Goal: Check status: Check status

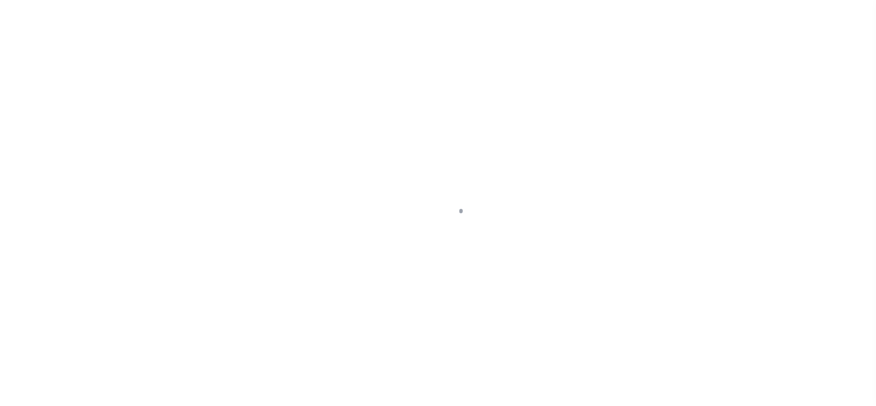
select select "4581"
select select "NonEscrow"
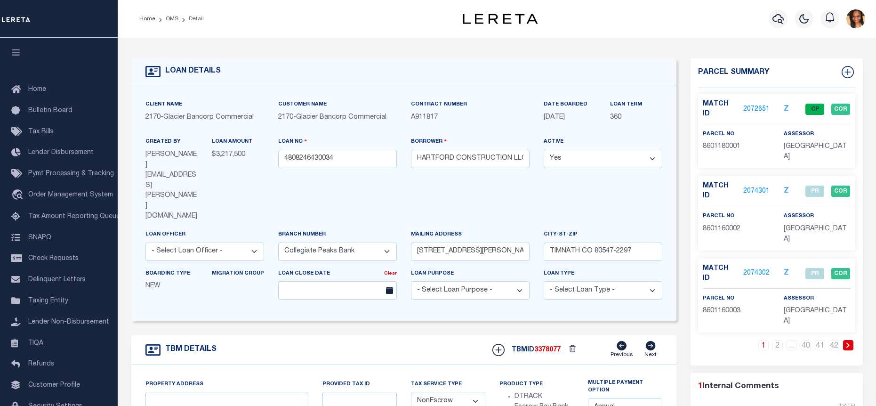
type input "60 TOWNHOME LOTS TIMNATH RANCH FILING 8"
type input "TIMNATH CO 80547"
type input "CO"
select select
select select "2"
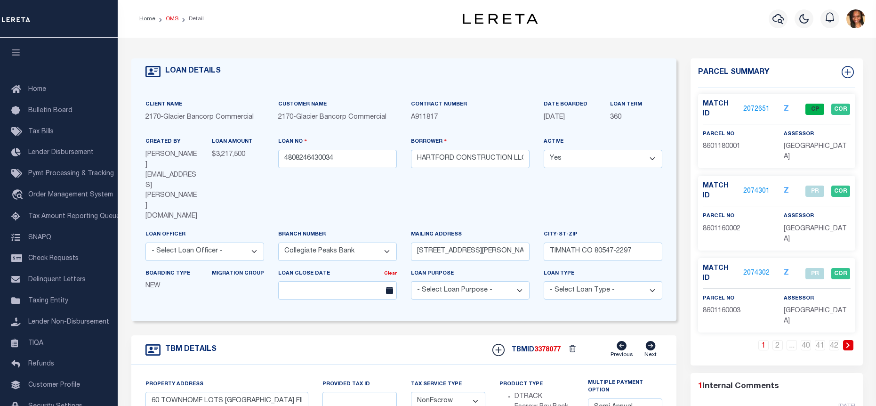
click at [172, 17] on link "OMS" at bounding box center [172, 19] width 13 height 6
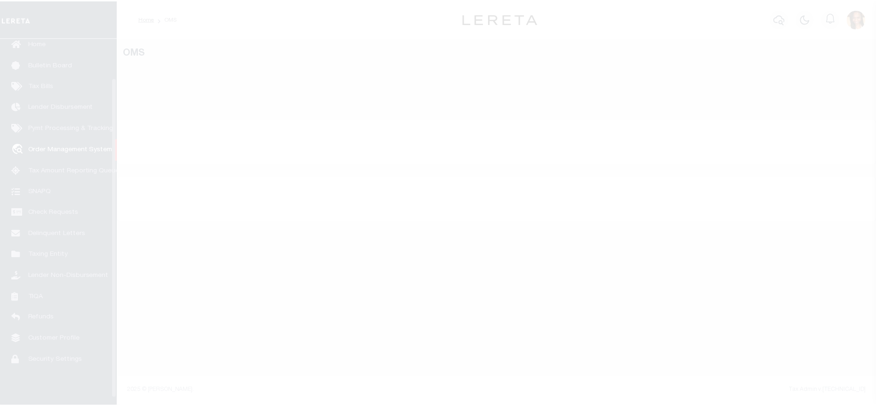
scroll to position [53, 0]
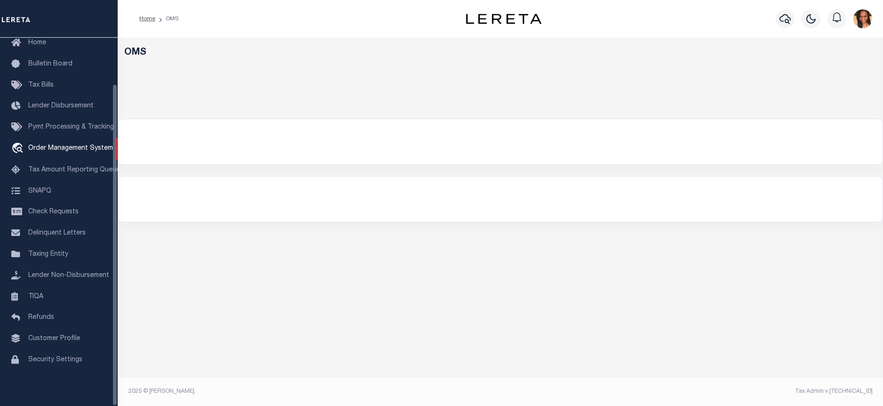
select select "200"
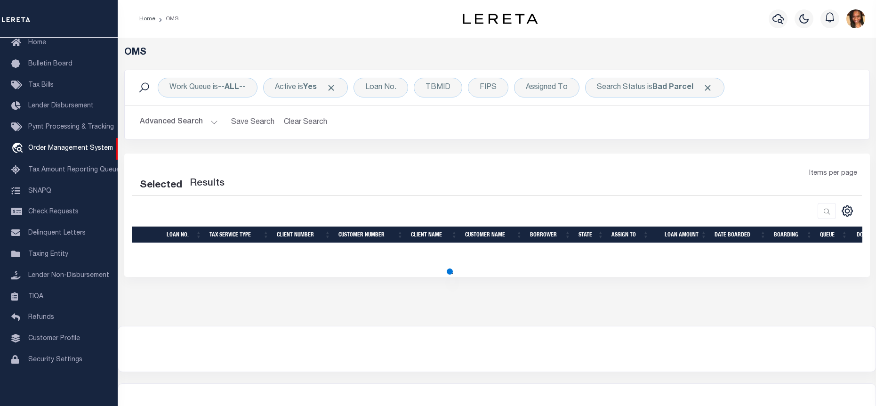
select select "200"
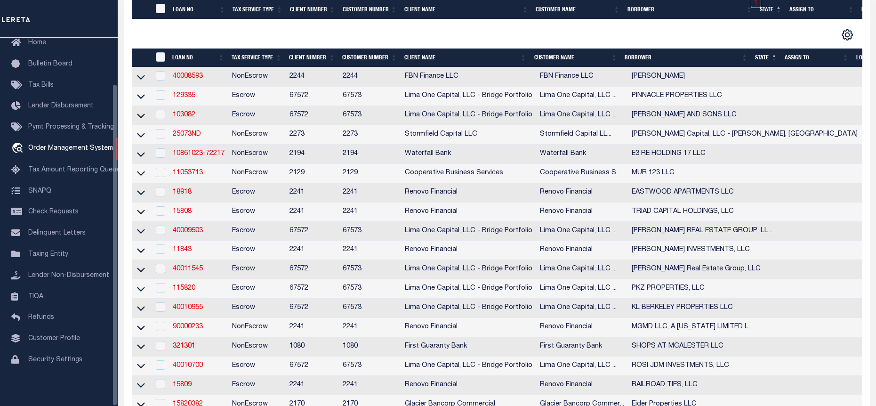
scroll to position [235, 0]
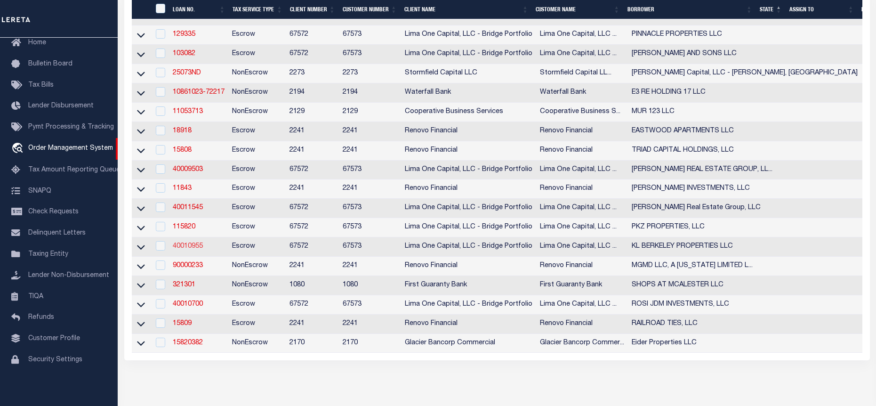
click at [183, 249] on link "40010955" at bounding box center [188, 246] width 30 height 7
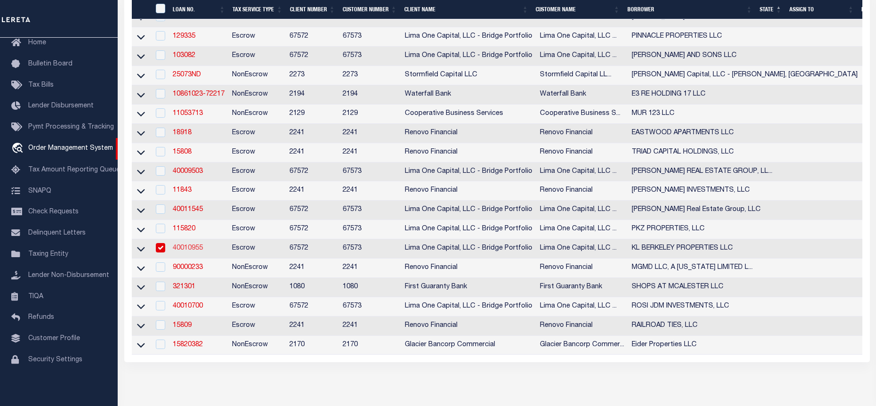
type input "40010955"
type input "KL BERKELEY PROPERTIES LLC"
select select
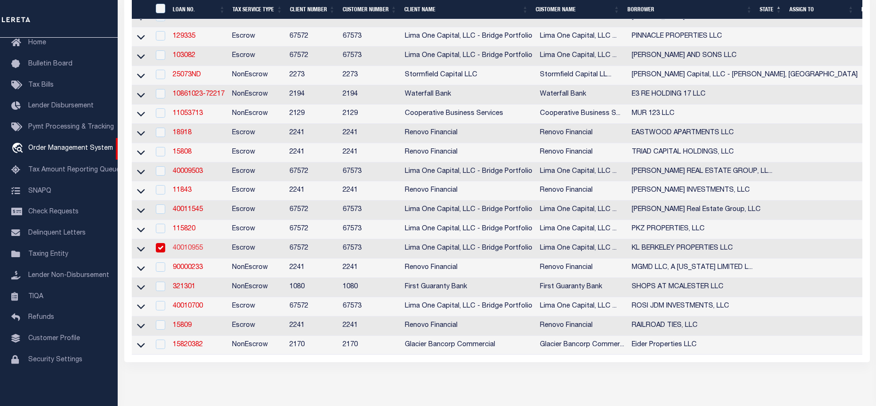
select select "10"
select select
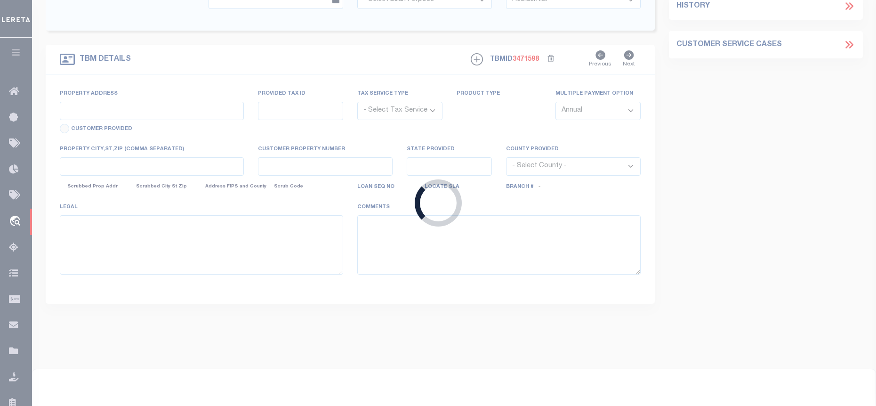
type input "604 SMITH STREET UNIT A"
radio input "true"
select select "Escrow"
select select
type input "MOORESVILLE NC 28115"
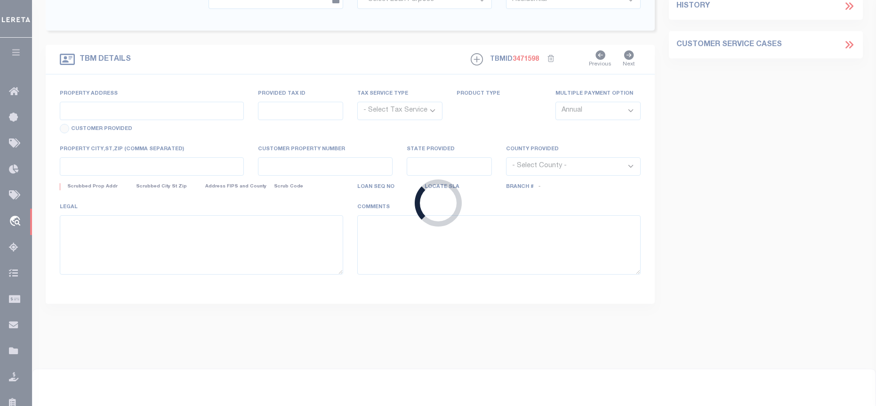
type input "40010955-1"
type input "NC"
type textarea "SEE FILE1"
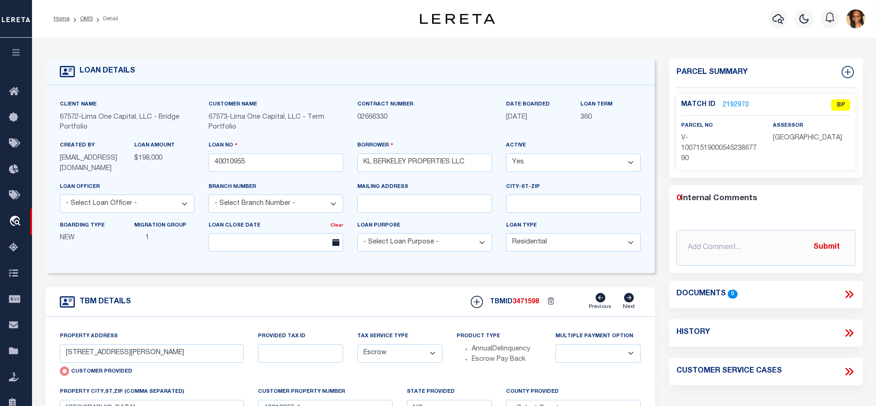
click at [735, 104] on link "2192970" at bounding box center [735, 105] width 26 height 10
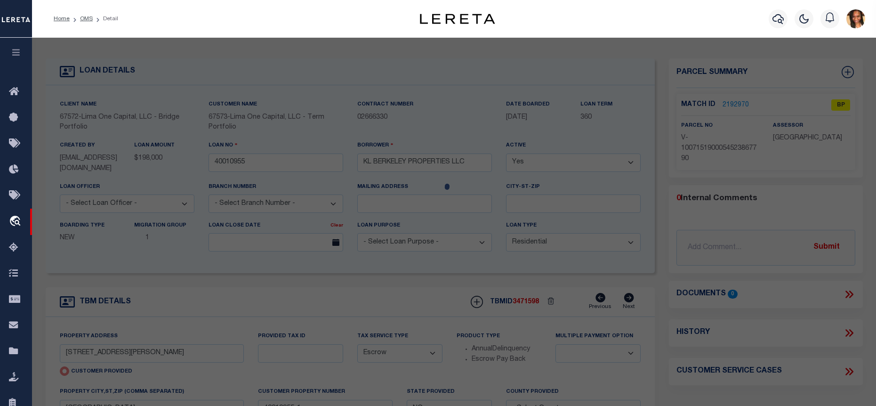
checkbox input "false"
select select "BP"
select select "AGW"
select select
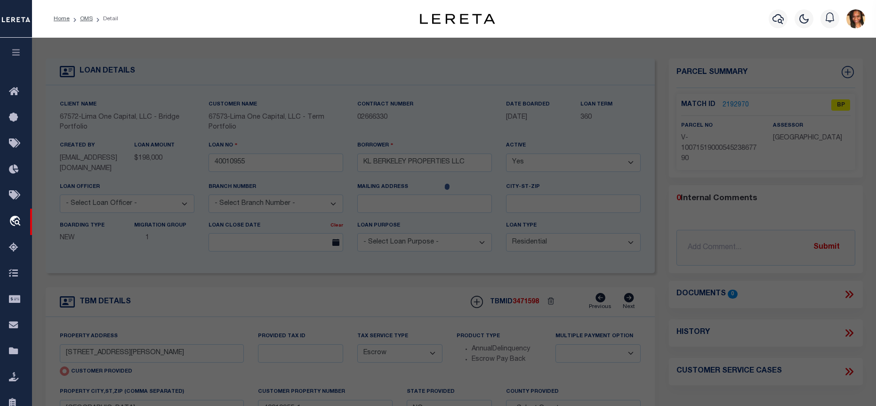
type input "604 SMITH STREET UNIT A"
checkbox input "false"
type input "MOORESVILLE NC 28115"
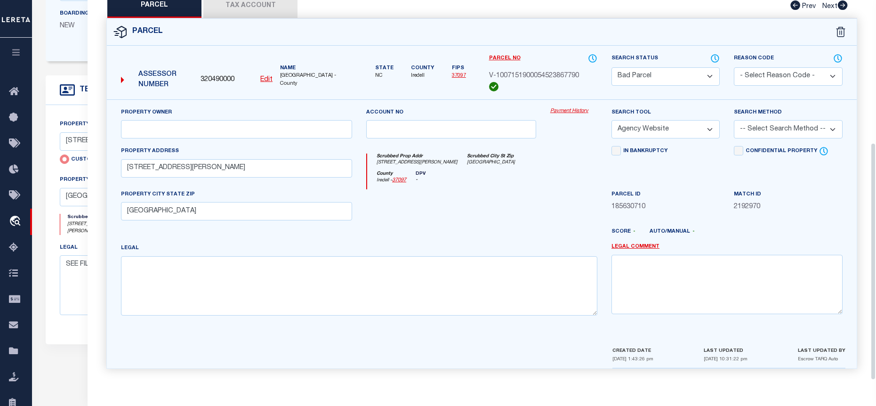
scroll to position [235, 0]
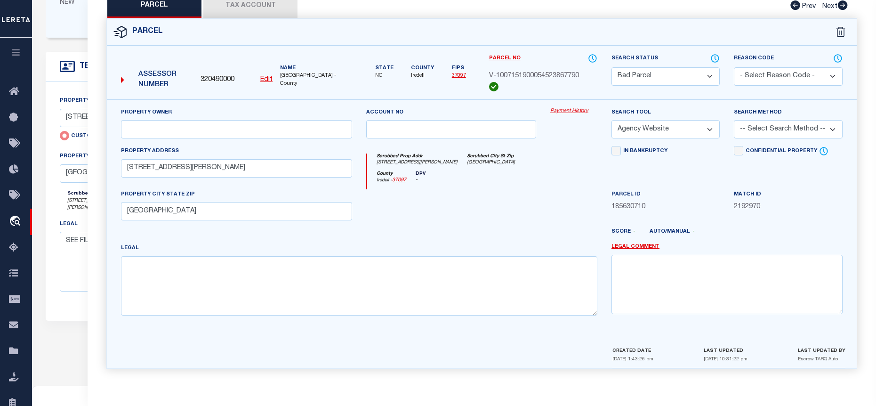
click at [252, 11] on button "Tax Account" at bounding box center [250, 6] width 94 height 24
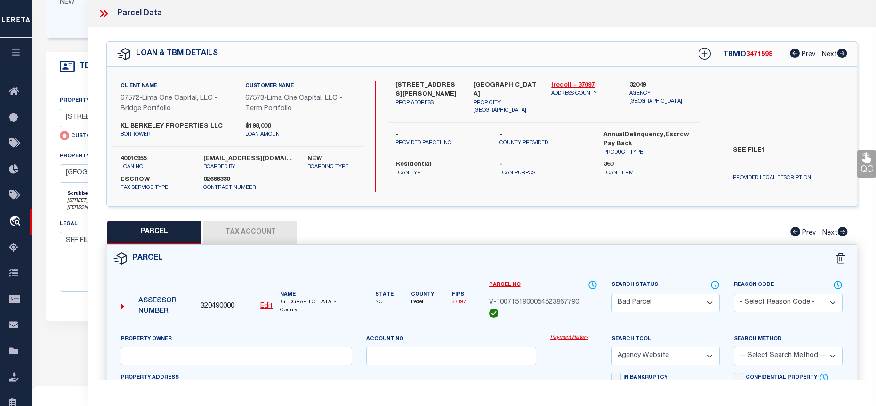
select select "100"
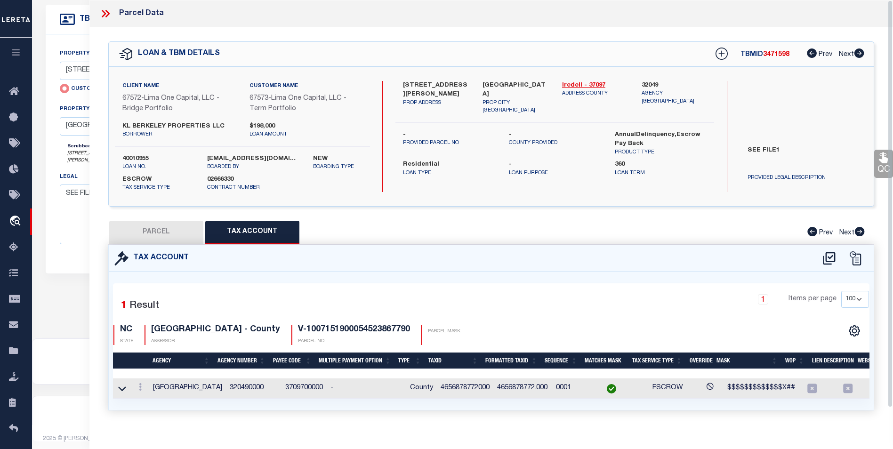
click at [106, 12] on icon at bounding box center [105, 14] width 12 height 12
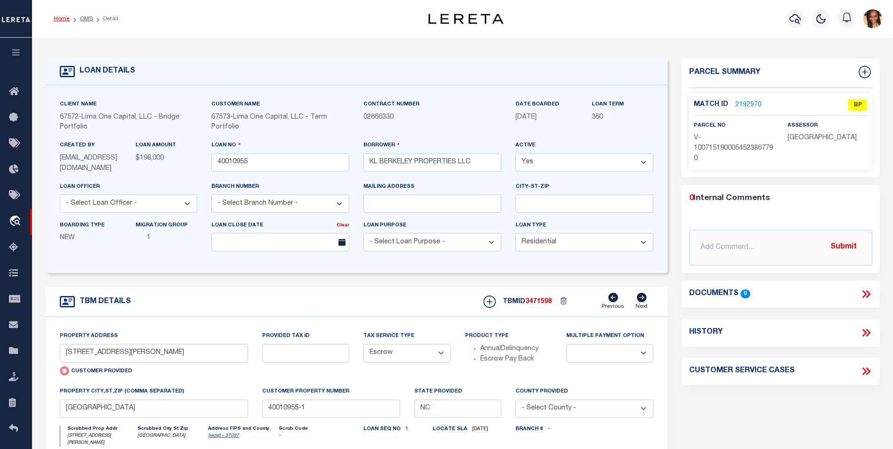
click at [56, 19] on link "Home" at bounding box center [62, 19] width 16 height 6
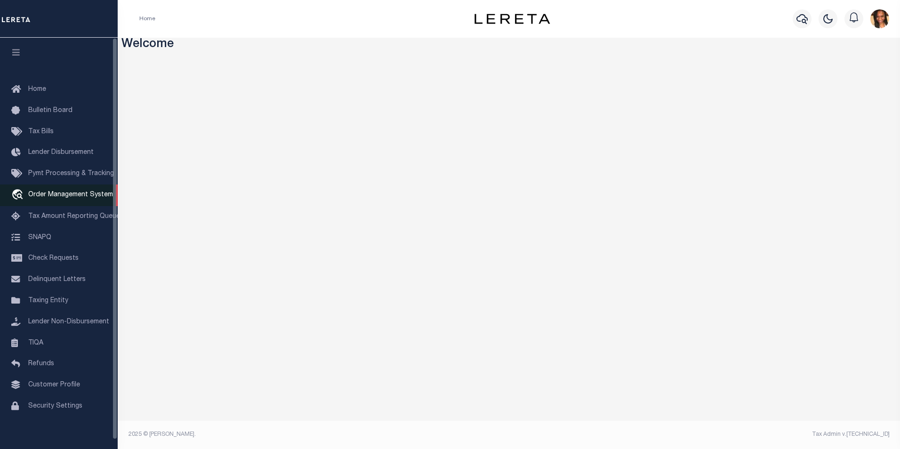
click at [59, 198] on span "Order Management System" at bounding box center [70, 195] width 85 height 7
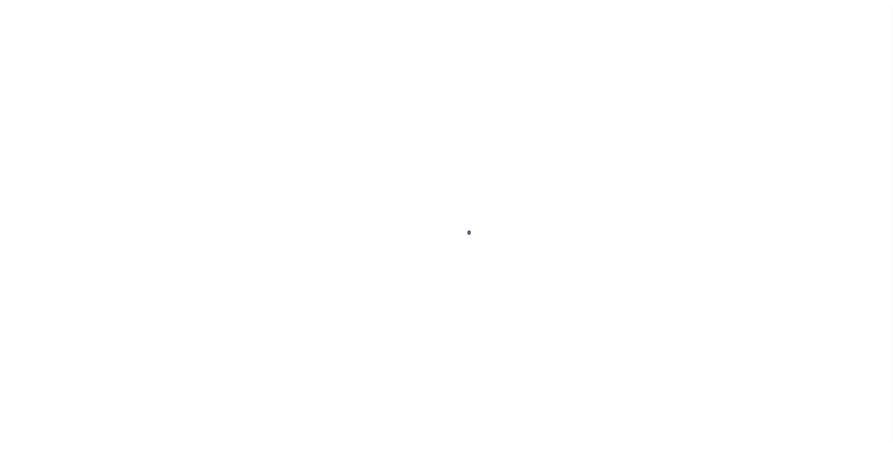
scroll to position [9, 0]
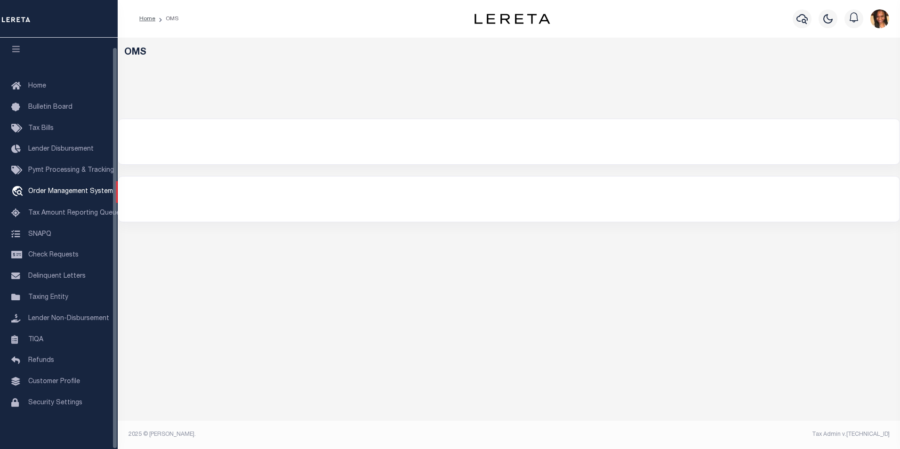
select select "200"
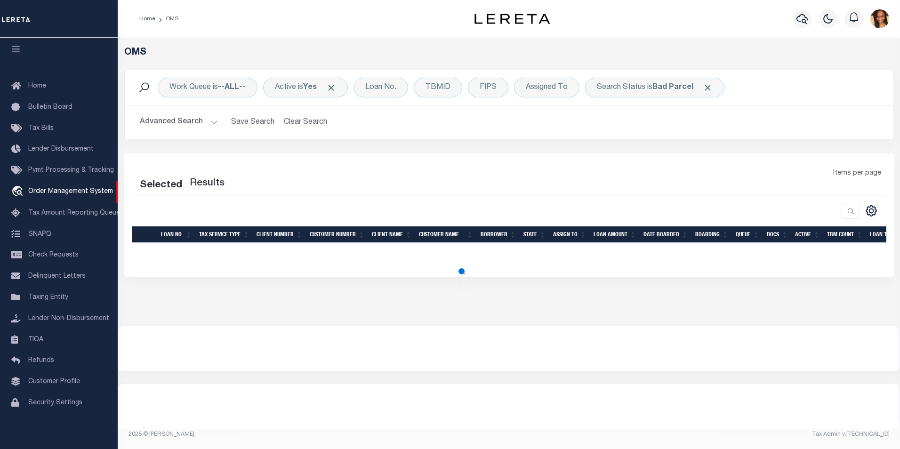
select select "200"
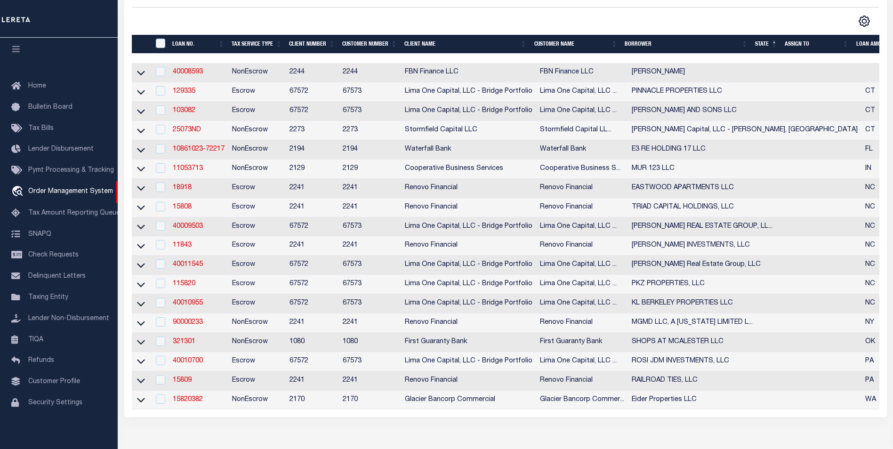
scroll to position [188, 0]
click at [190, 130] on link "25073ND" at bounding box center [187, 129] width 28 height 7
type input "25073ND"
type input "Pariser Capital, LLC - Chaplin, CT"
select select
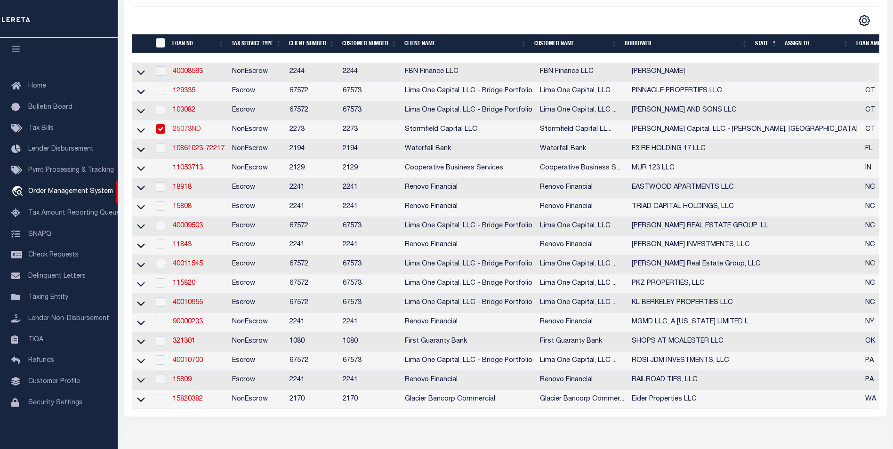
select select
type input "1131 Tolland Tpke #158"
select select "10"
select select "NonEscrow"
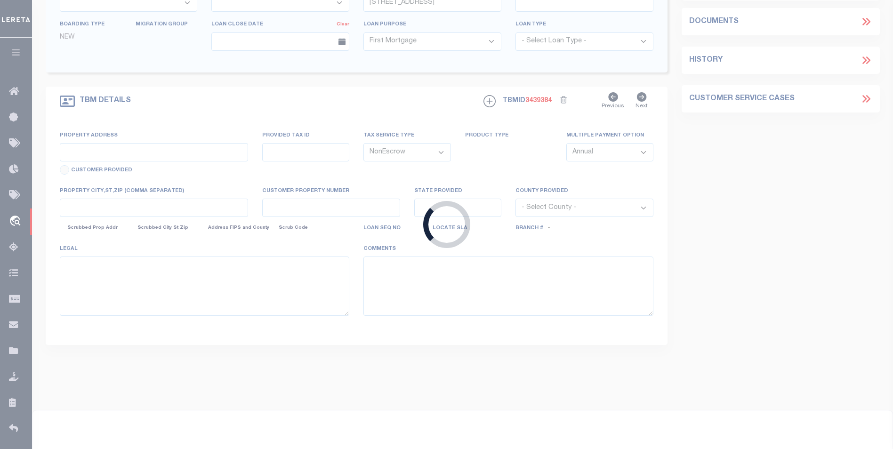
select select "84862"
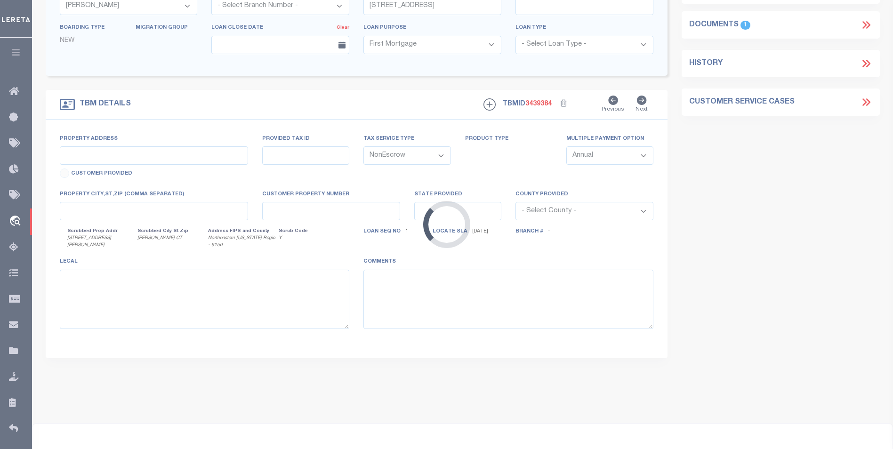
type input "5 Chaplin St"
type input "1681657"
select select
type input "Chaplin CT"
type input "CT"
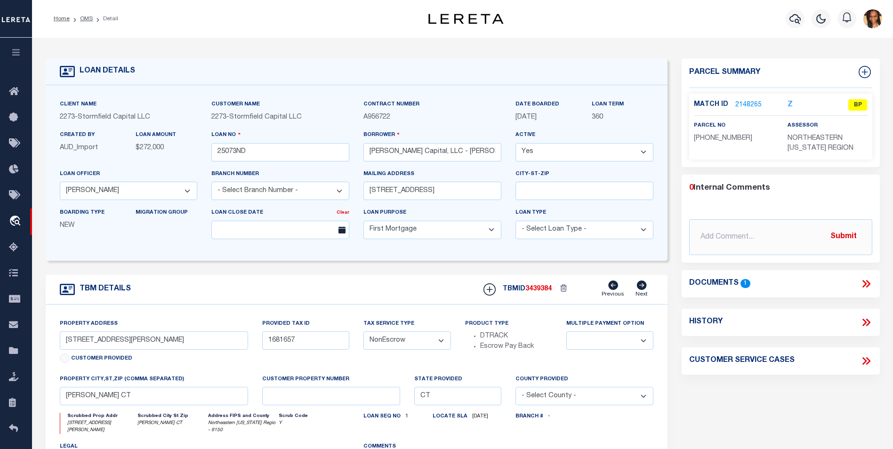
click at [749, 103] on link "2148265" at bounding box center [748, 105] width 26 height 10
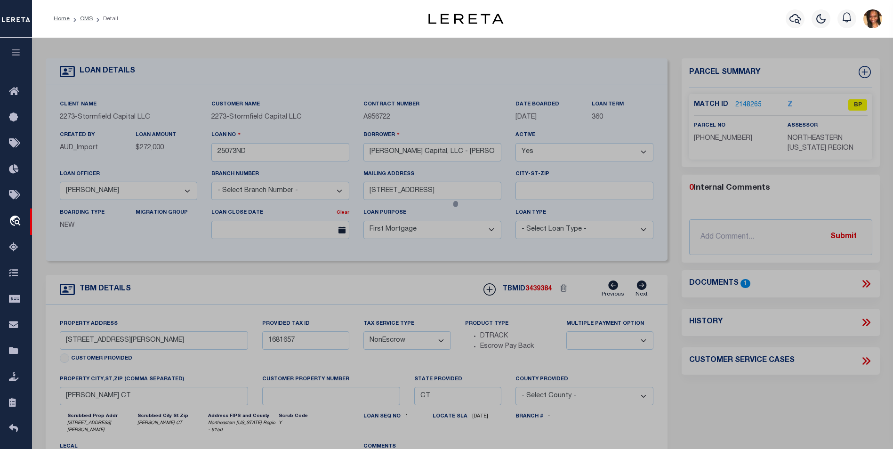
checkbox input "false"
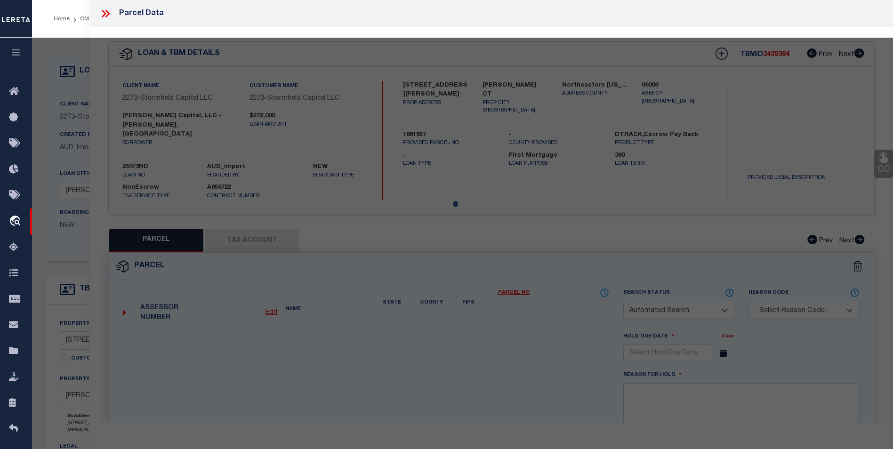
select select "BP"
select select "AGW"
select select "LEG"
type input "PHOENIXVILLE RD"
type input "Chaplin CT"
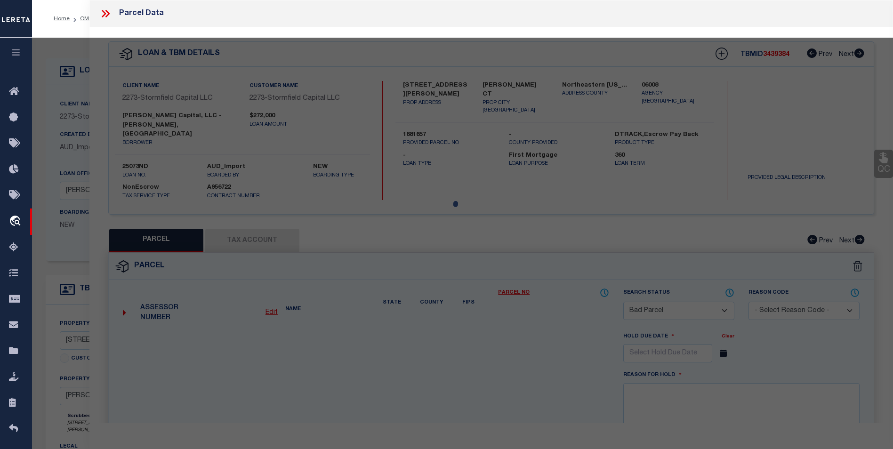
type textarea "Incorrect Parcel"
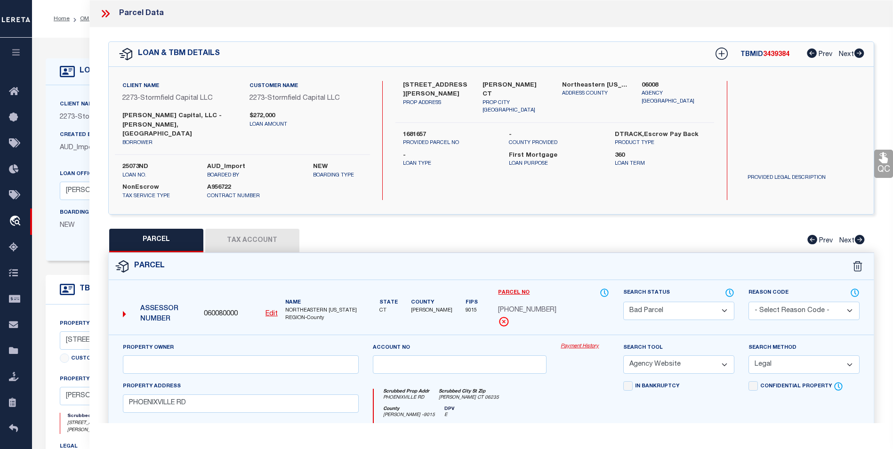
click at [104, 13] on icon at bounding box center [104, 14] width 4 height 8
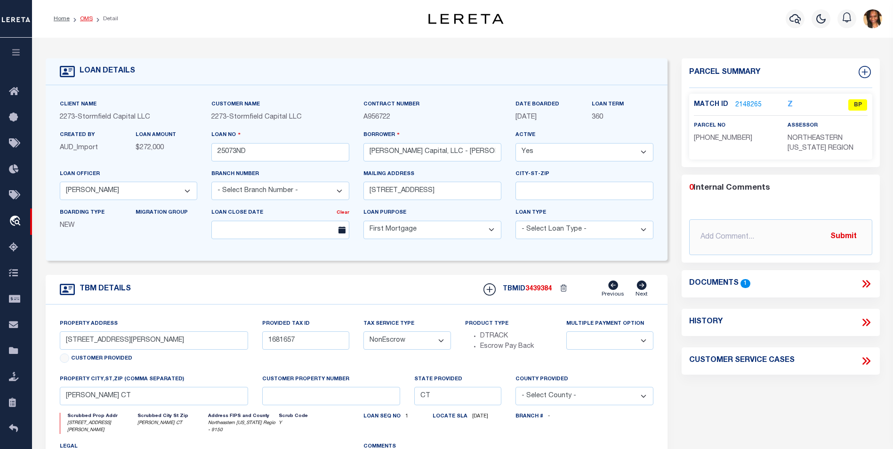
click at [81, 18] on link "OMS" at bounding box center [86, 19] width 13 height 6
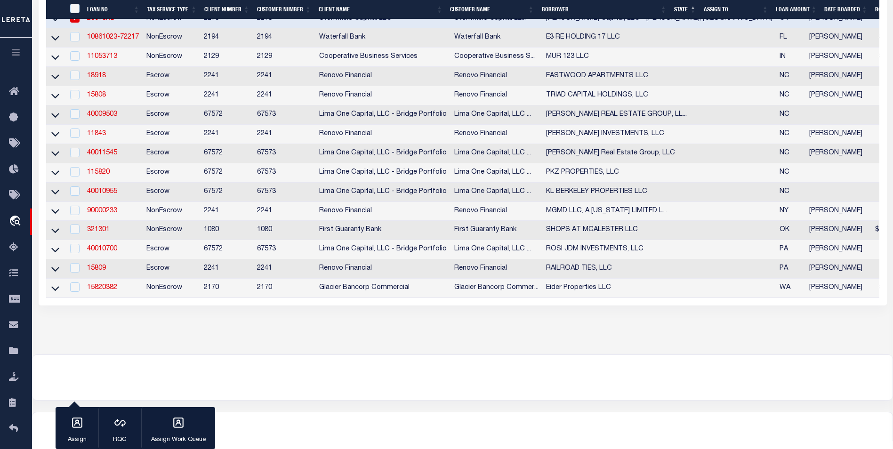
scroll to position [230, 0]
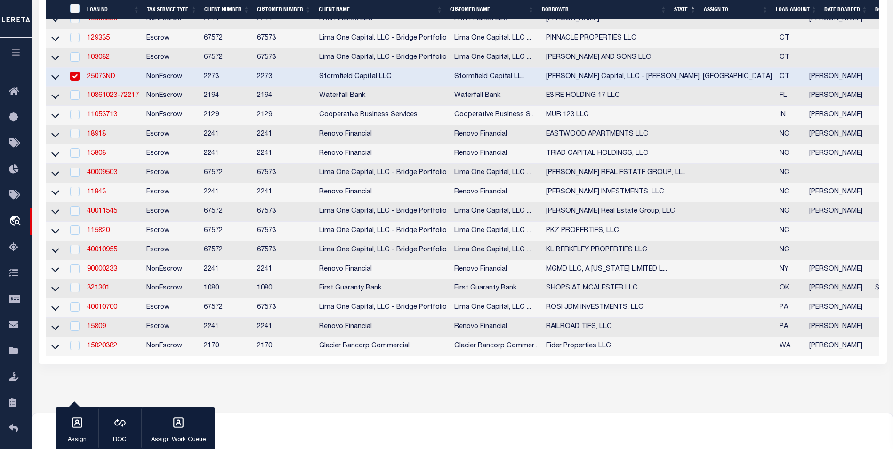
click at [78, 80] on input "checkbox" at bounding box center [74, 76] width 9 height 9
checkbox input "false"
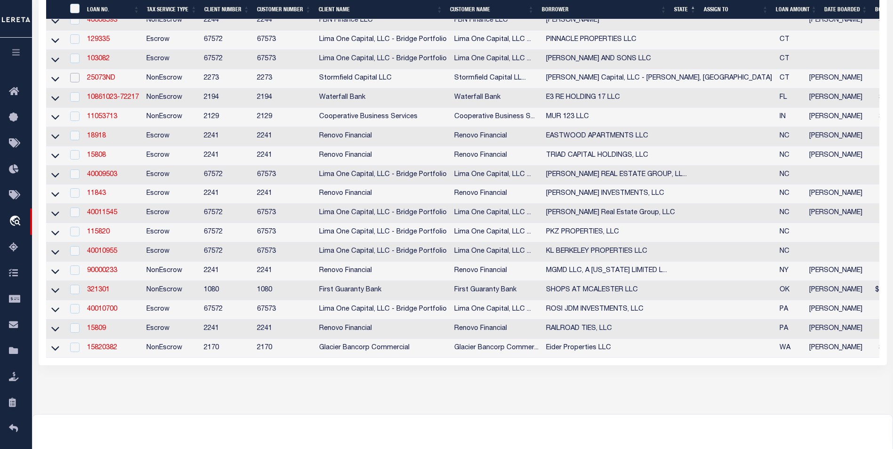
scroll to position [232, 0]
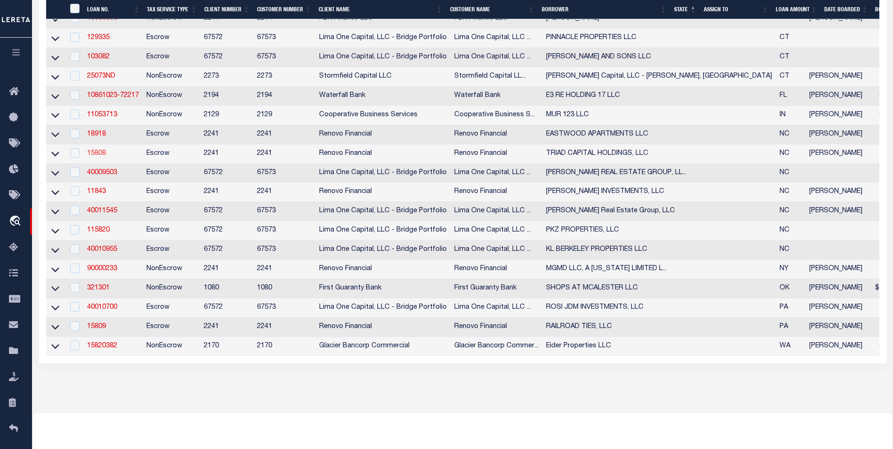
click at [94, 157] on link "15808" at bounding box center [96, 153] width 19 height 7
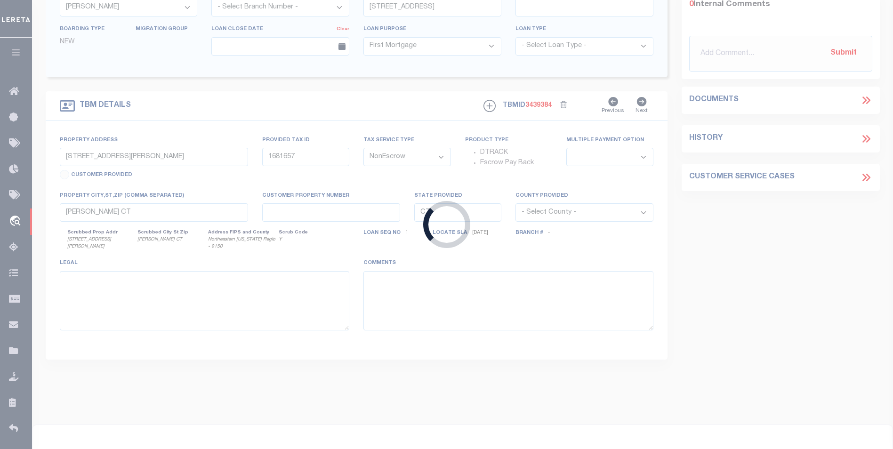
type input "15808"
type input "TRIAD CAPITAL HOLDINGS, LLC"
select select
type input "5664 Misty Hill Circle"
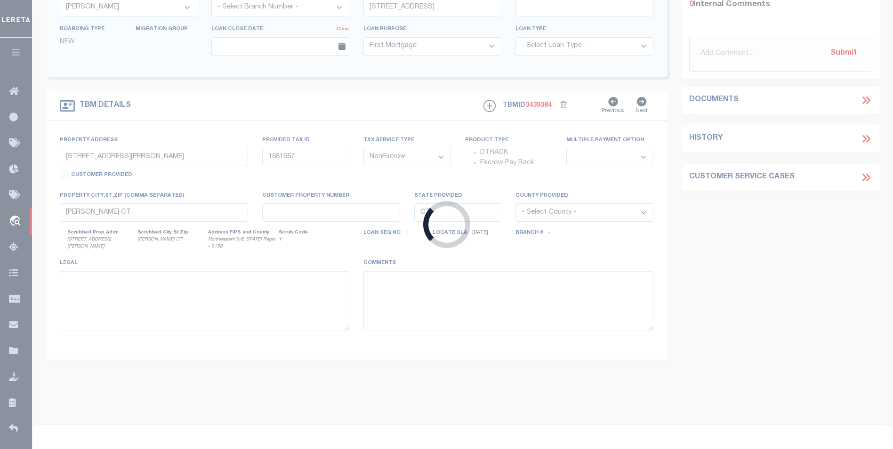
type input "Clemmons NC 27012"
select select "Escrow"
select select "14701"
select select "25066"
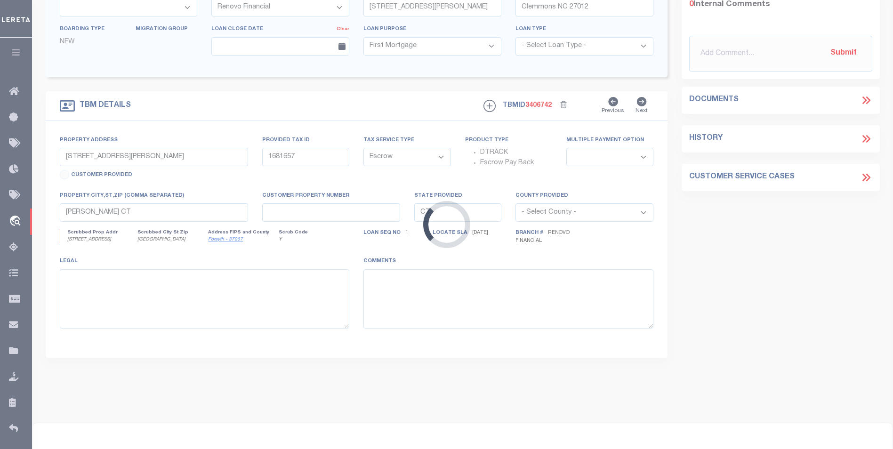
type input "401 East Monmouth Street"
select select
type input "Winston Salem, NC 27127"
type input "a0kUS000007MMAj"
type input "NC"
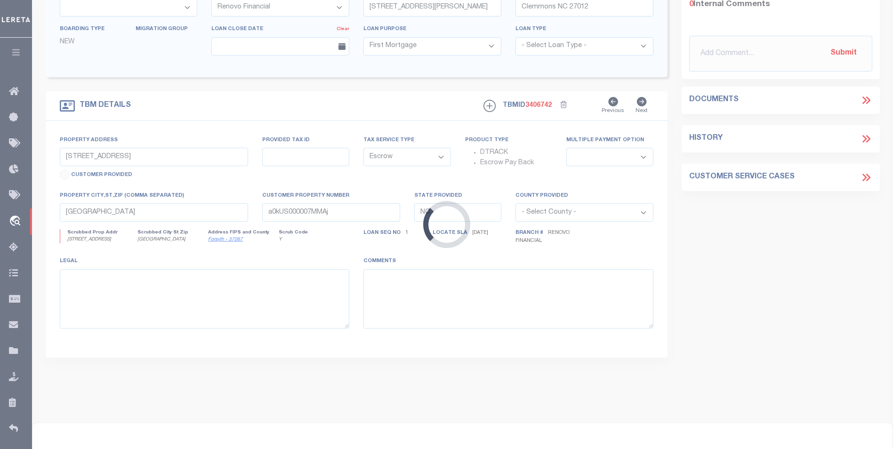
select select
type textarea "LEGAL REQUIRED"
type textarea "Liability Limited to Customer Provided Parcel"
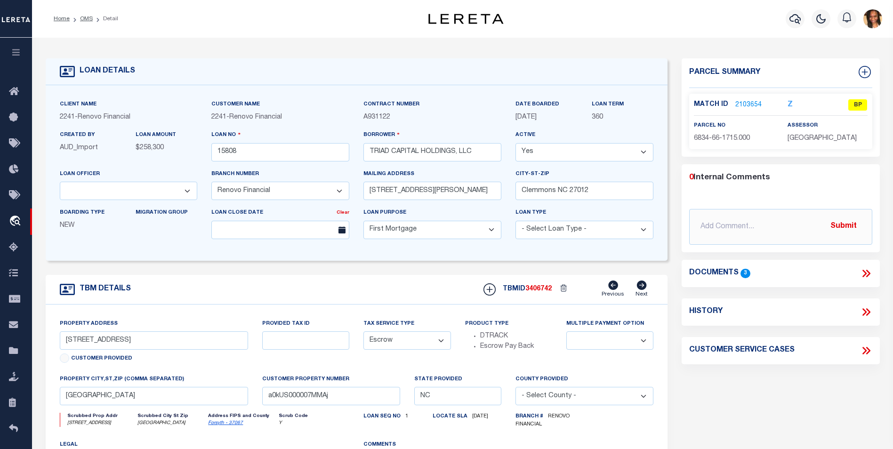
click at [744, 105] on link "2103654" at bounding box center [748, 105] width 26 height 10
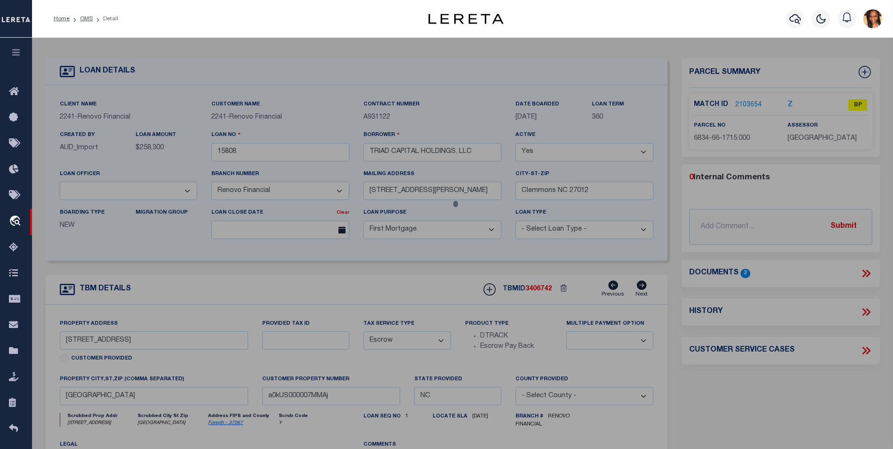
select select "AS"
select select
checkbox input "false"
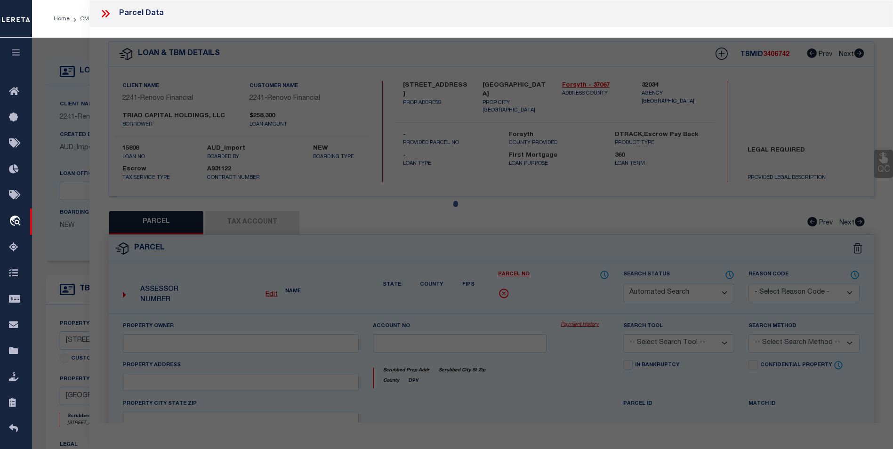
select select "BP"
type input "TRIAD CAPITAL HOLDINGS LLC"
select select "AGW"
select select
type input "401 E Monmouth ST"
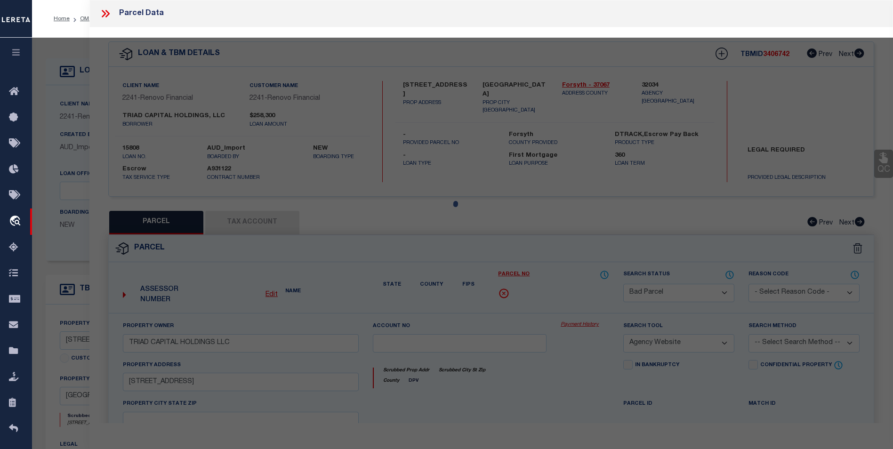
checkbox input "false"
type input "Winston Salem, NC 27127"
type textarea "SECURITY STORAGE LO:103A BL:0725 PL:79-169 BU:1"
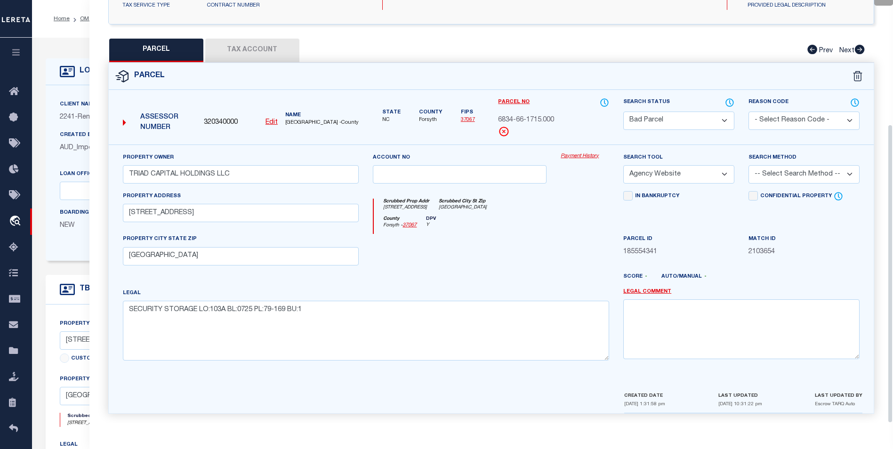
scroll to position [175, 0]
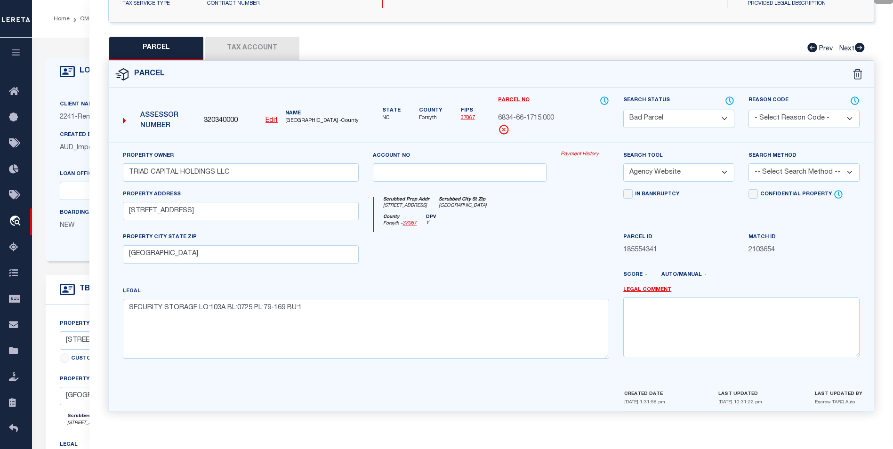
click at [263, 45] on button "Tax Account" at bounding box center [252, 49] width 94 height 24
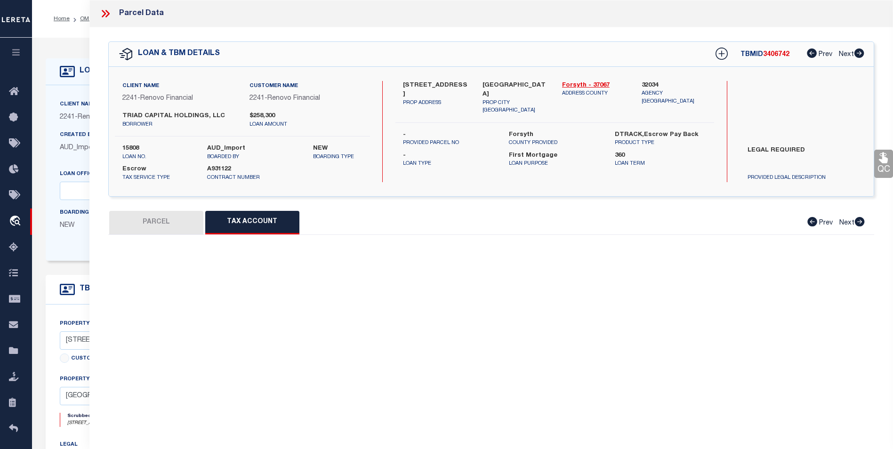
scroll to position [0, 0]
select select "100"
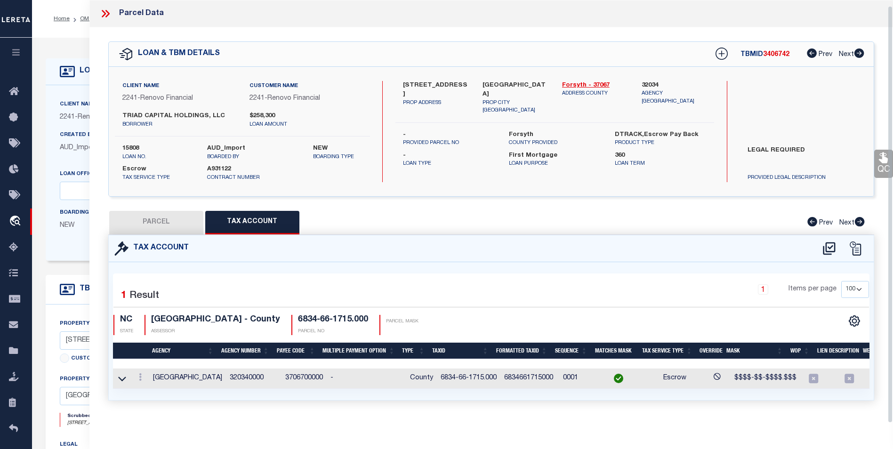
scroll to position [6, 0]
click at [103, 10] on icon at bounding box center [104, 14] width 4 height 8
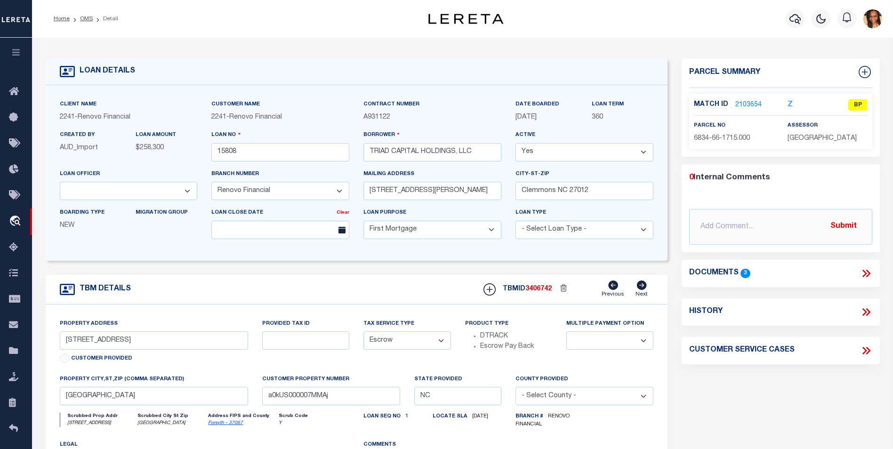
click at [861, 269] on icon at bounding box center [866, 273] width 12 height 12
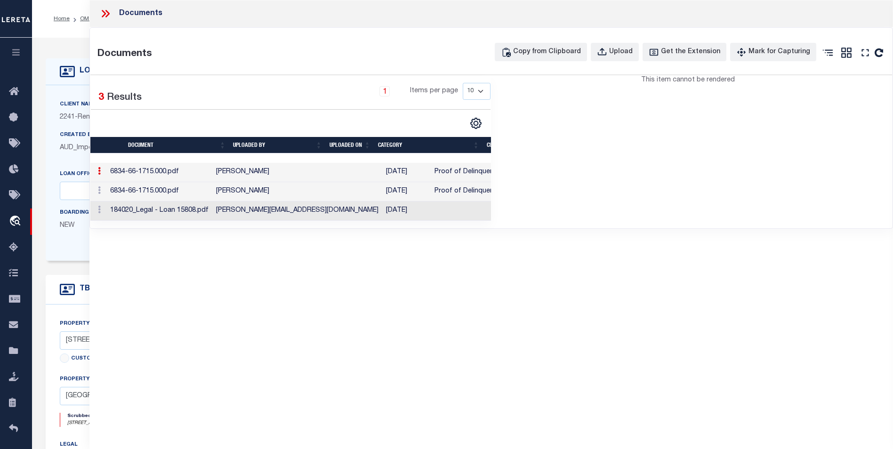
click at [287, 174] on td "Padmini Shastry" at bounding box center [297, 172] width 170 height 19
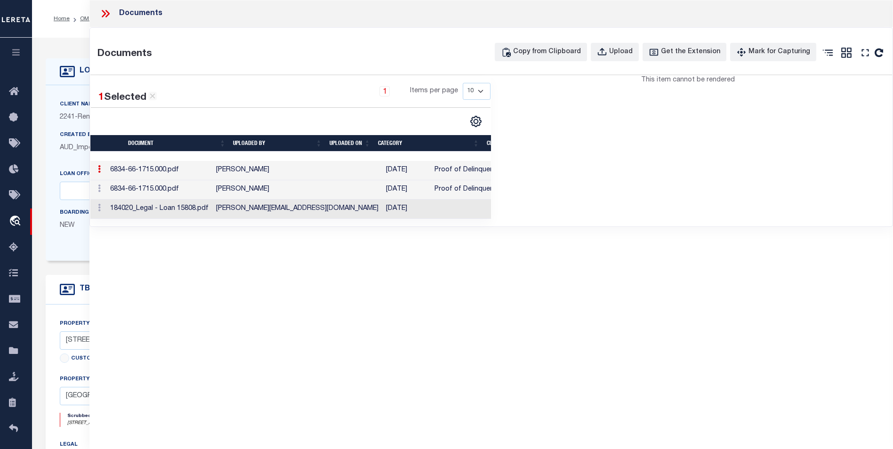
click at [154, 169] on td "6834-66-1715.000.pdf" at bounding box center [159, 170] width 106 height 19
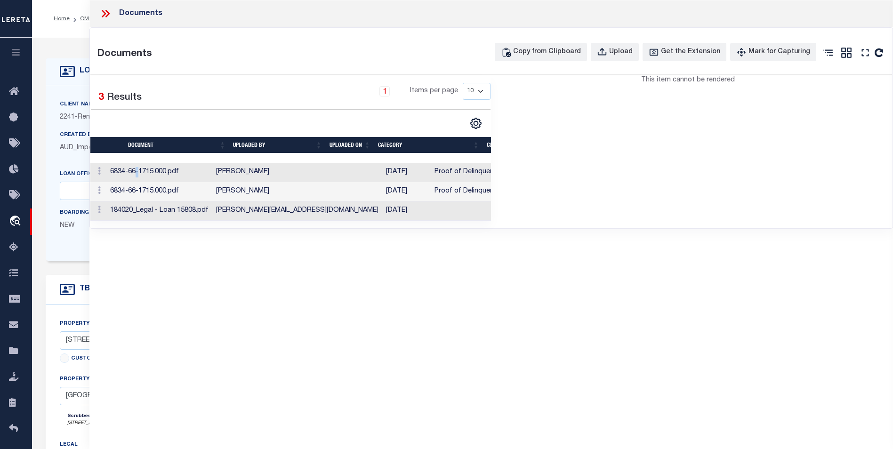
click at [154, 169] on td "6834-66-1715.000.pdf" at bounding box center [159, 172] width 106 height 19
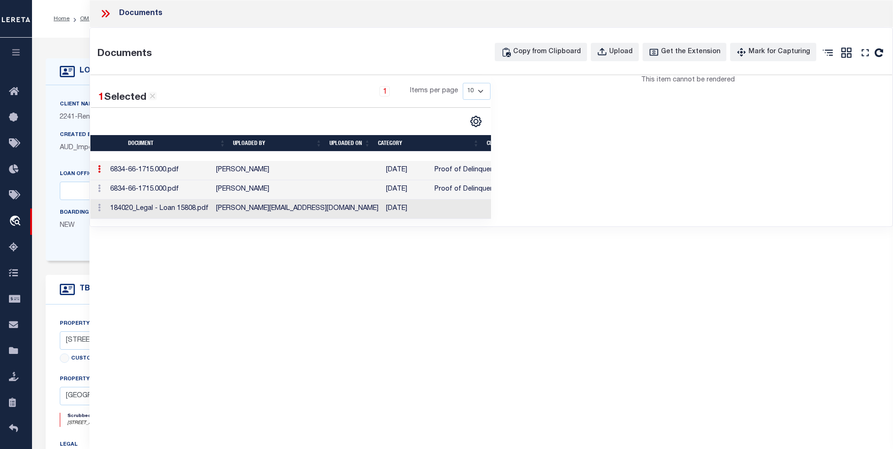
click at [298, 196] on td "Padmini Shastry" at bounding box center [297, 189] width 170 height 19
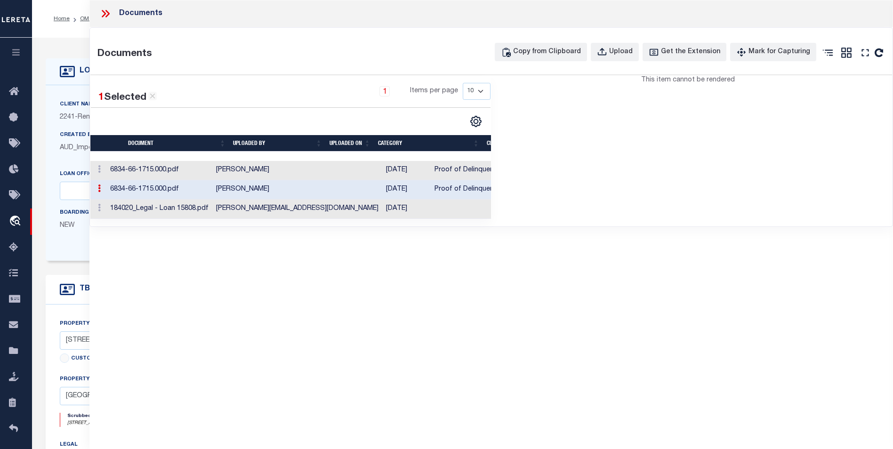
click at [298, 196] on td "Padmini Shastry" at bounding box center [297, 189] width 170 height 19
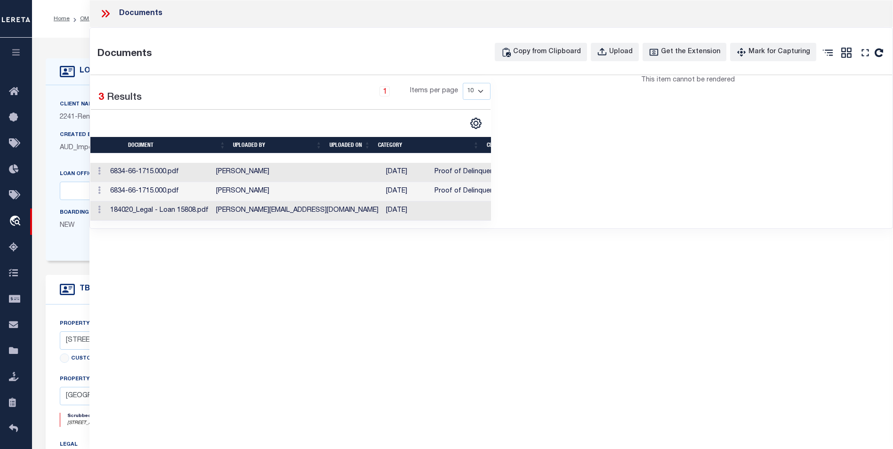
click at [291, 208] on td "brenda@renovofinancial.com" at bounding box center [297, 210] width 170 height 19
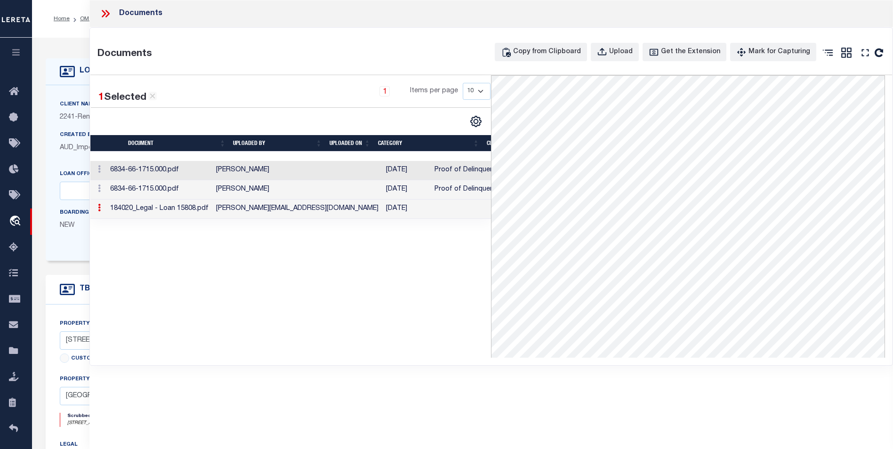
click at [291, 208] on td "brenda@renovofinancial.com" at bounding box center [297, 209] width 170 height 19
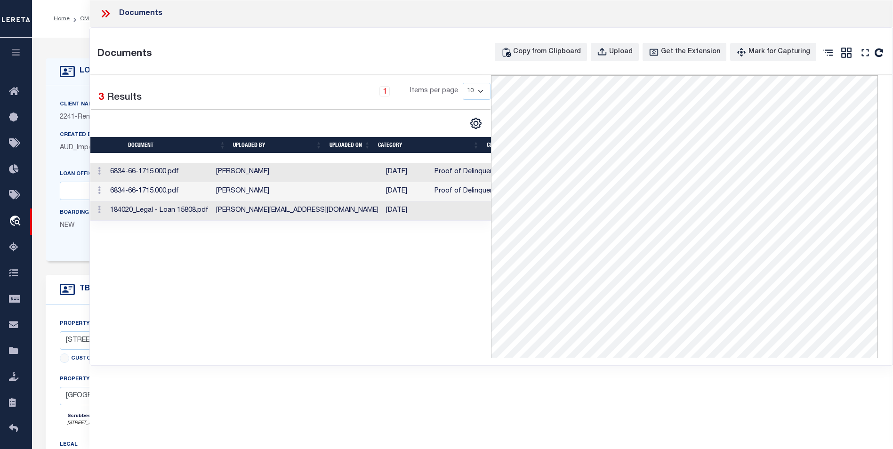
click at [102, 11] on icon at bounding box center [104, 14] width 4 height 8
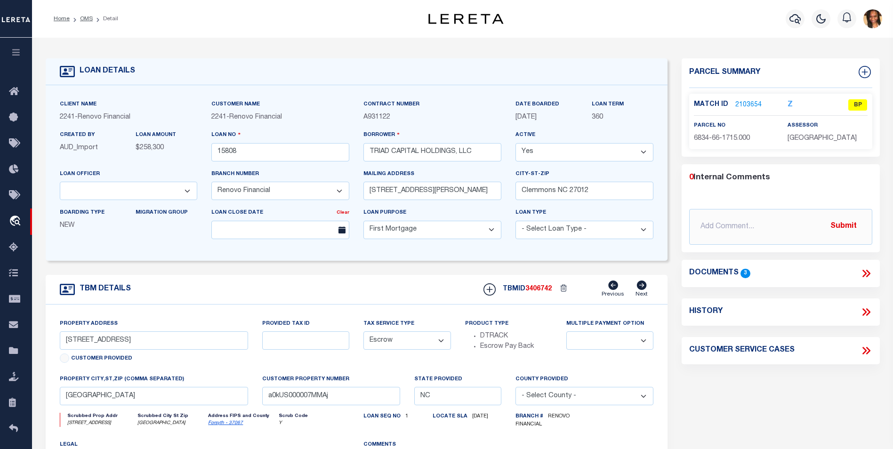
click at [749, 105] on link "2103654" at bounding box center [748, 105] width 26 height 10
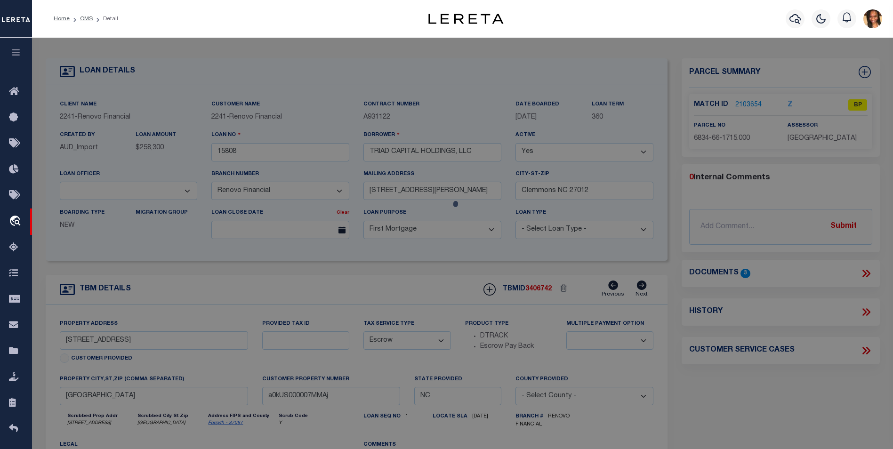
select select "AS"
select select
checkbox input "false"
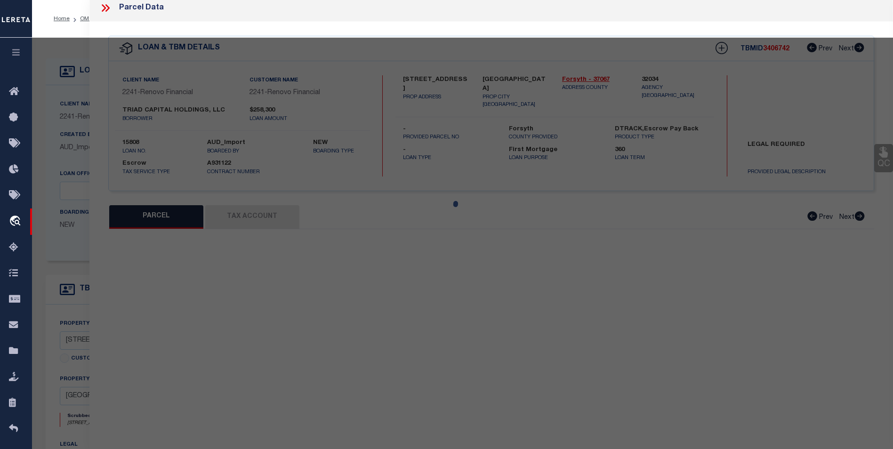
select select "BP"
type input "TRIAD CAPITAL HOLDINGS LLC"
select select "AGW"
select select
type input "401 E Monmouth ST"
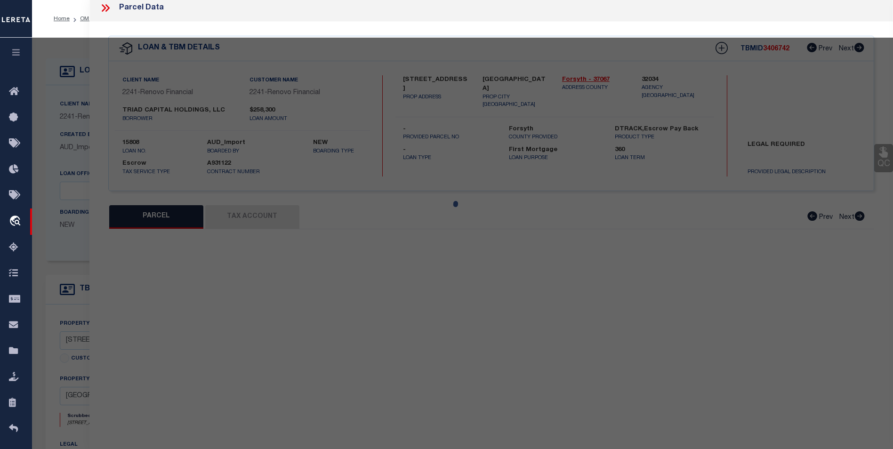
checkbox input "false"
type input "Winston Salem, NC 27127"
type textarea "SECURITY STORAGE LO:103A BL:0725 PL:79-169 BU:1"
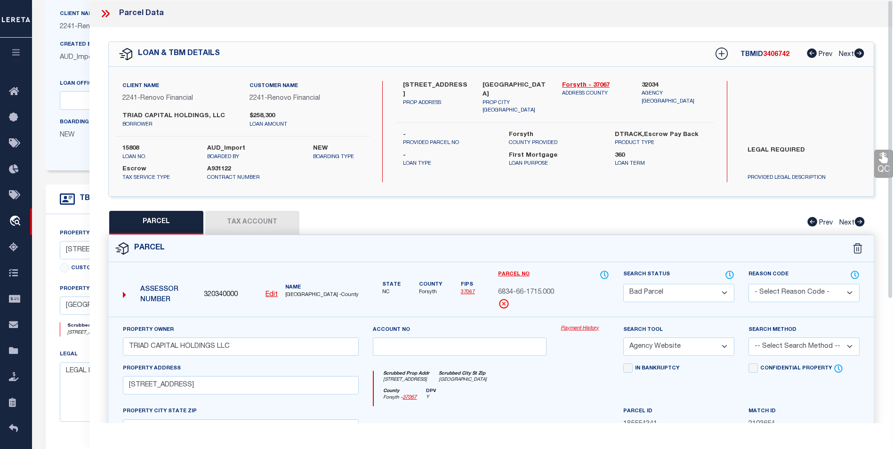
scroll to position [88, 0]
click at [262, 217] on button "Tax Account" at bounding box center [252, 223] width 94 height 24
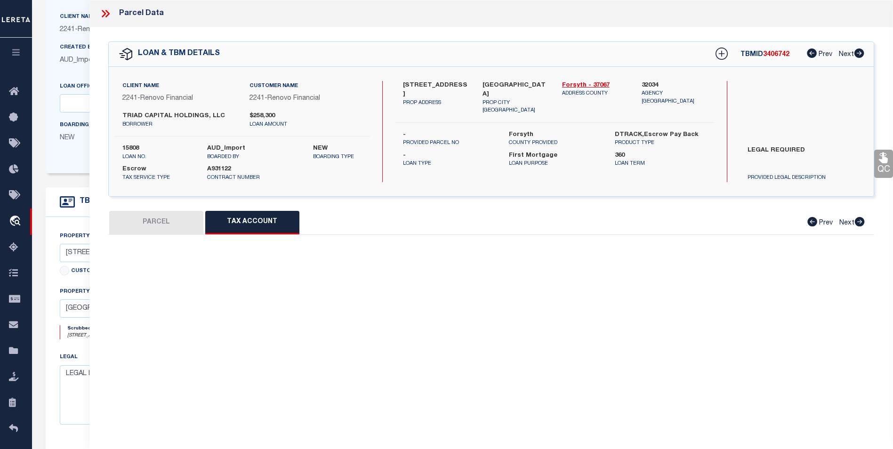
select select "100"
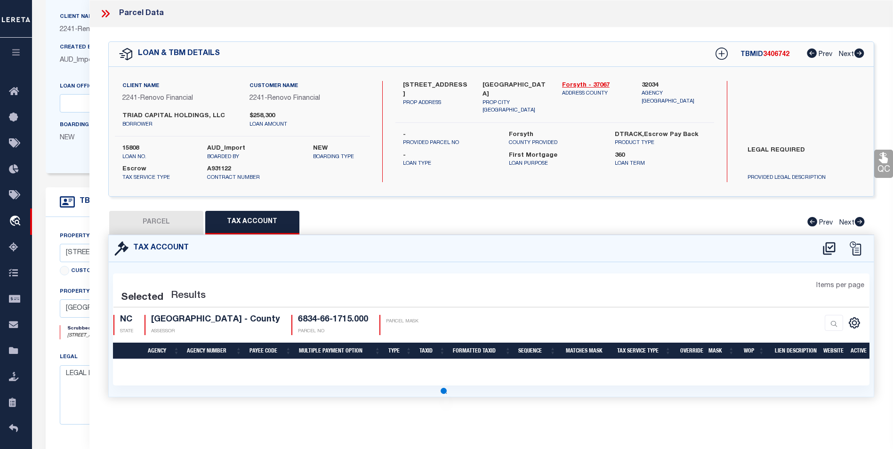
select select "100"
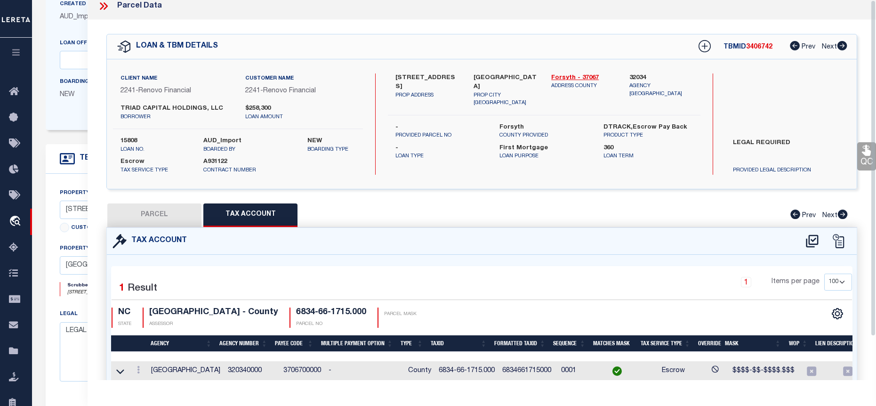
scroll to position [0, 0]
